Goal: Task Accomplishment & Management: Manage account settings

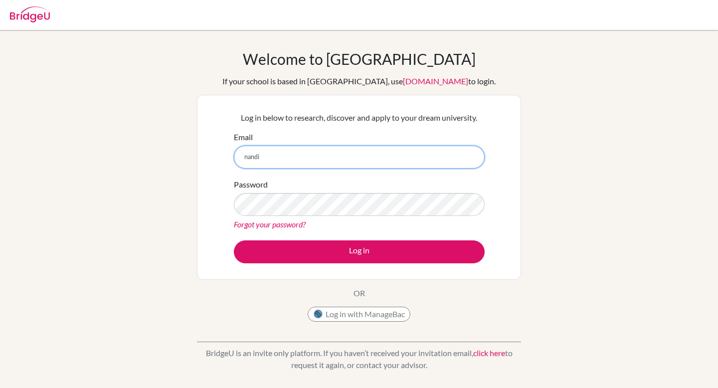
type input "[PERSON_NAME][EMAIL_ADDRESS][DOMAIN_NAME]"
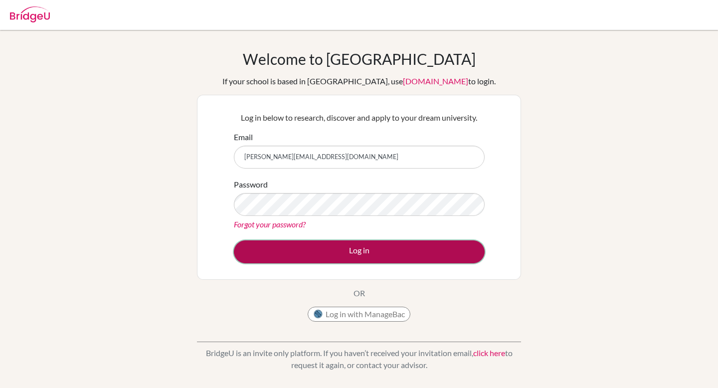
click at [372, 254] on button "Log in" at bounding box center [359, 251] width 251 height 23
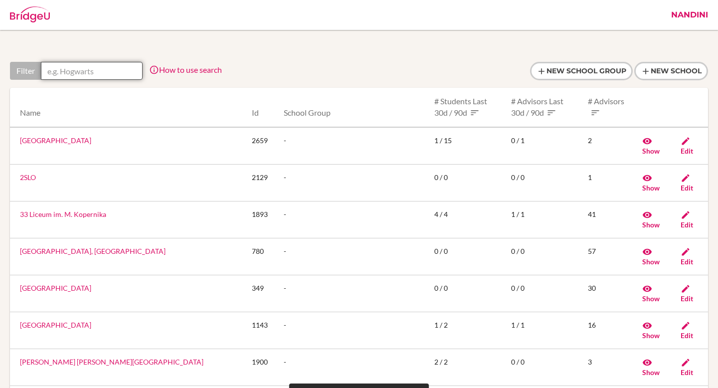
click at [102, 72] on input "text" at bounding box center [92, 71] width 102 height 18
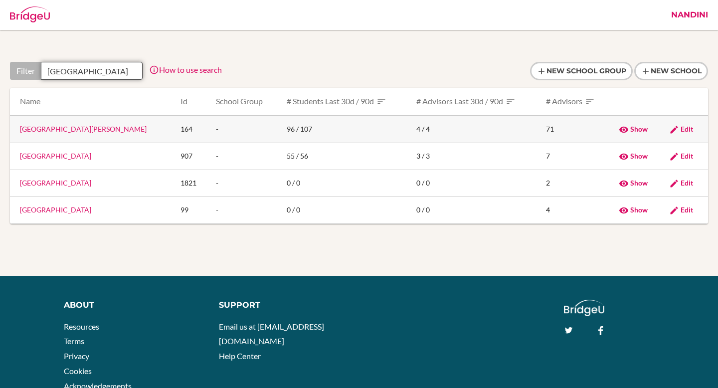
type input "berlin"
click at [103, 128] on link "Berlin Brandenburg International School" at bounding box center [83, 129] width 127 height 8
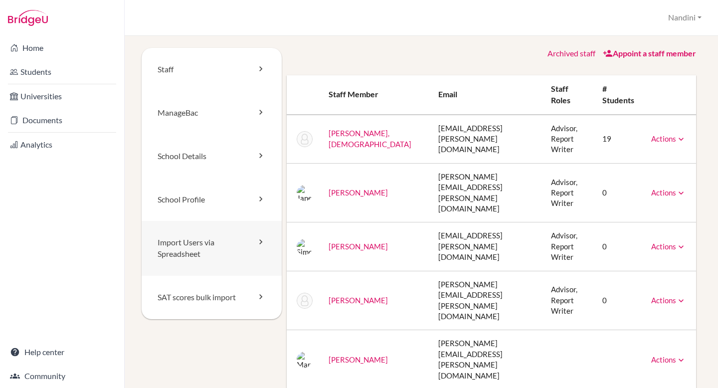
click at [222, 248] on link "Import Users via Spreadsheet" at bounding box center [212, 248] width 140 height 55
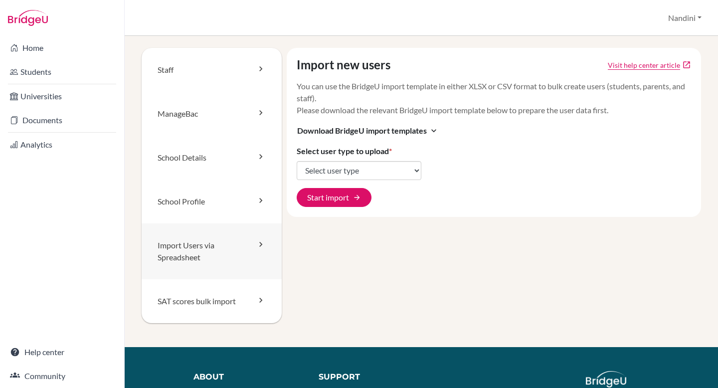
click at [220, 237] on link "Import Users via Spreadsheet" at bounding box center [212, 251] width 140 height 56
click at [211, 121] on link "ManageBac" at bounding box center [212, 114] width 140 height 44
click at [242, 117] on link "ManageBac" at bounding box center [212, 114] width 140 height 44
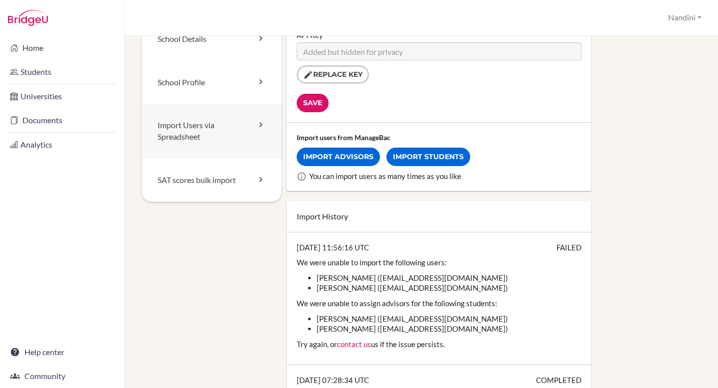
scroll to position [115, 0]
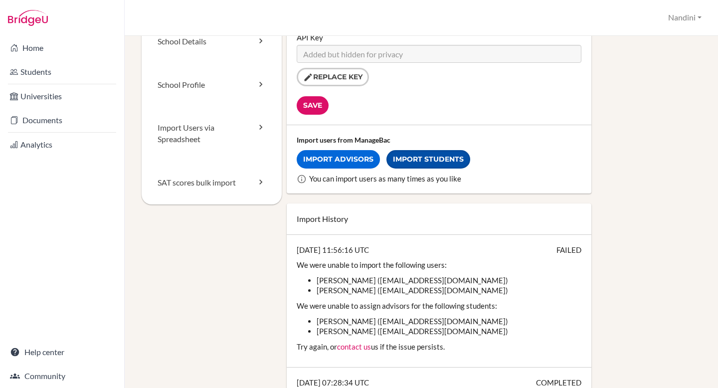
click at [403, 163] on link "Import Students" at bounding box center [428, 159] width 84 height 18
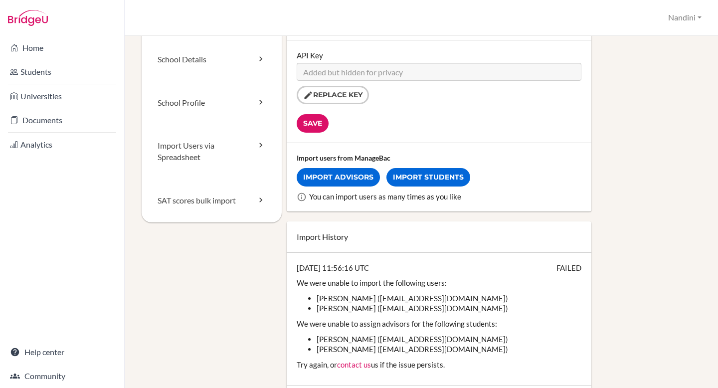
scroll to position [0, 0]
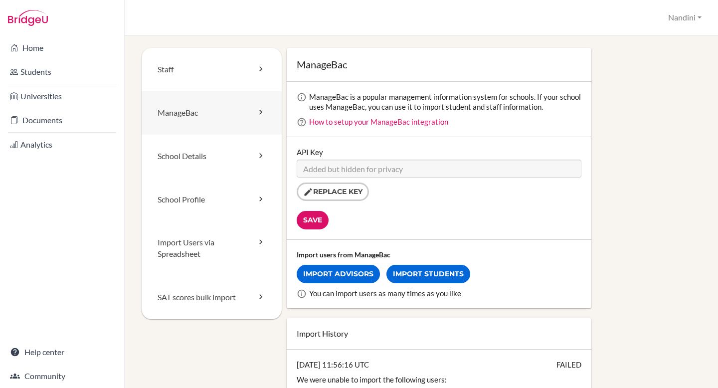
click at [215, 112] on link "ManageBac" at bounding box center [212, 112] width 140 height 43
click at [210, 112] on link "ManageBac" at bounding box center [212, 112] width 140 height 43
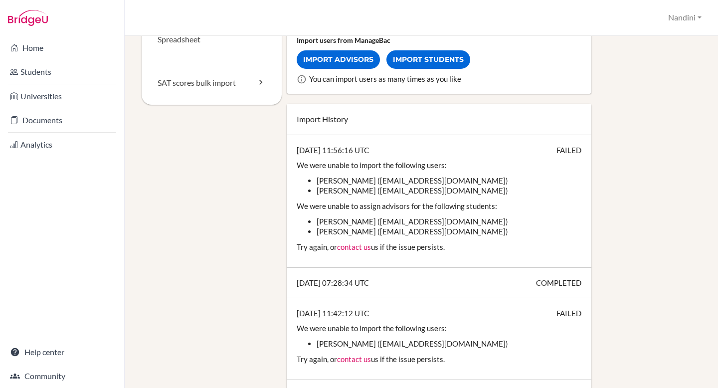
scroll to position [208, 0]
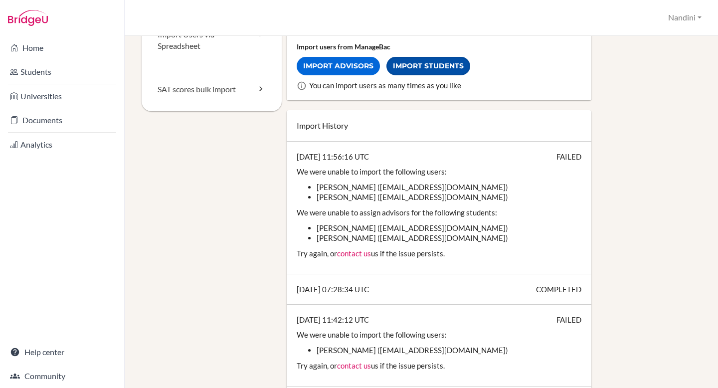
click at [405, 66] on link "Import Students" at bounding box center [428, 66] width 84 height 18
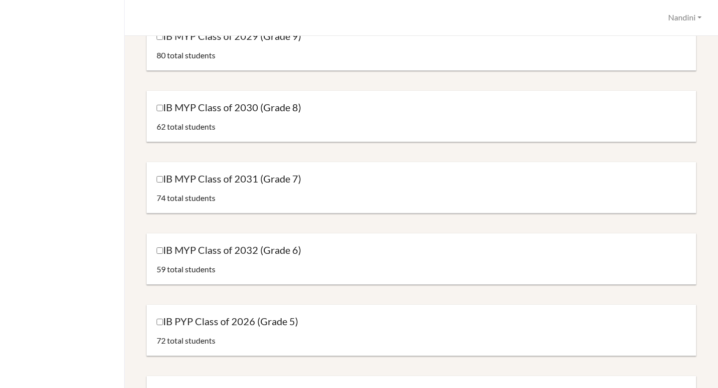
scroll to position [334, 0]
